Goal: Information Seeking & Learning: Learn about a topic

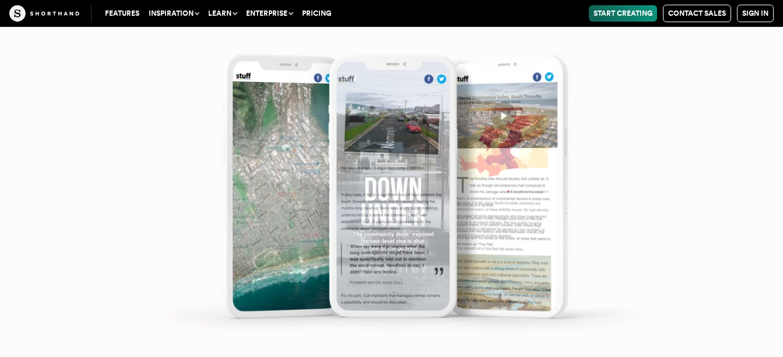
scroll to position [6048, 0]
click at [725, 142] on img at bounding box center [391, 178] width 783 height 357
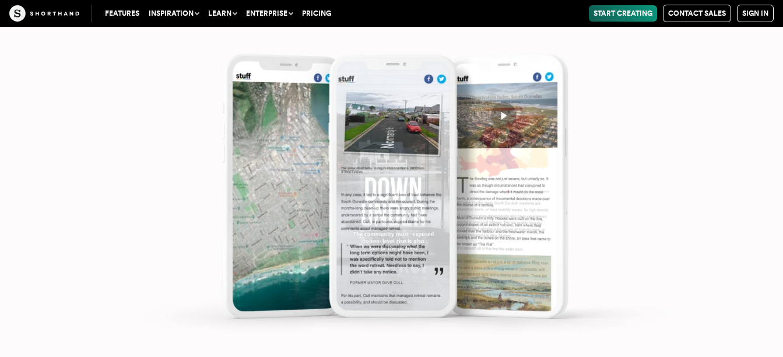
scroll to position [6108, 0]
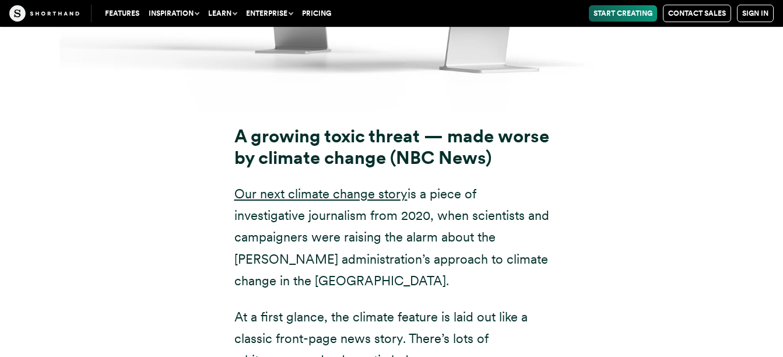
scroll to position [8809, 0]
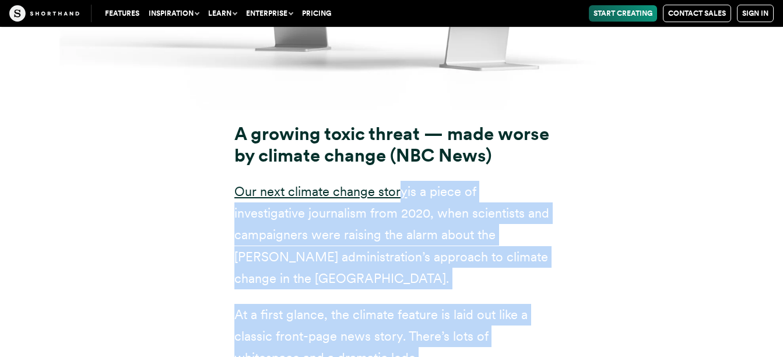
drag, startPoint x: 663, startPoint y: 241, endPoint x: 401, endPoint y: 112, distance: 291.8
click at [401, 112] on div "A growing toxic threat — made worse by climate change (NBC News) Our next clima…" at bounding box center [391, 348] width 723 height 476
click at [172, 152] on div "A growing toxic threat — made worse by climate change (NBC News) Our next clima…" at bounding box center [391, 348] width 723 height 476
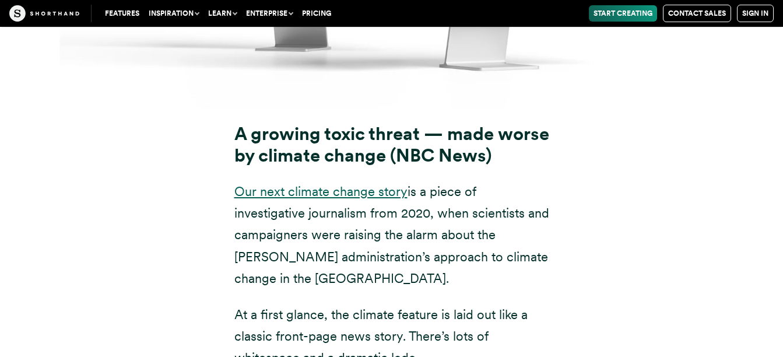
click at [312, 184] on link "Our next climate change story" at bounding box center [320, 191] width 173 height 15
